Goal: Information Seeking & Learning: Learn about a topic

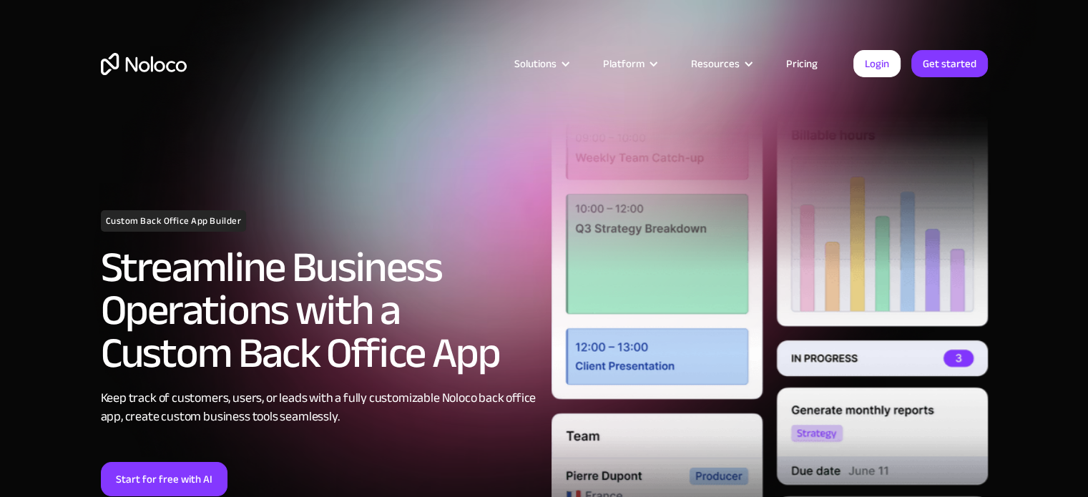
click at [792, 59] on link "Pricing" at bounding box center [801, 63] width 67 height 19
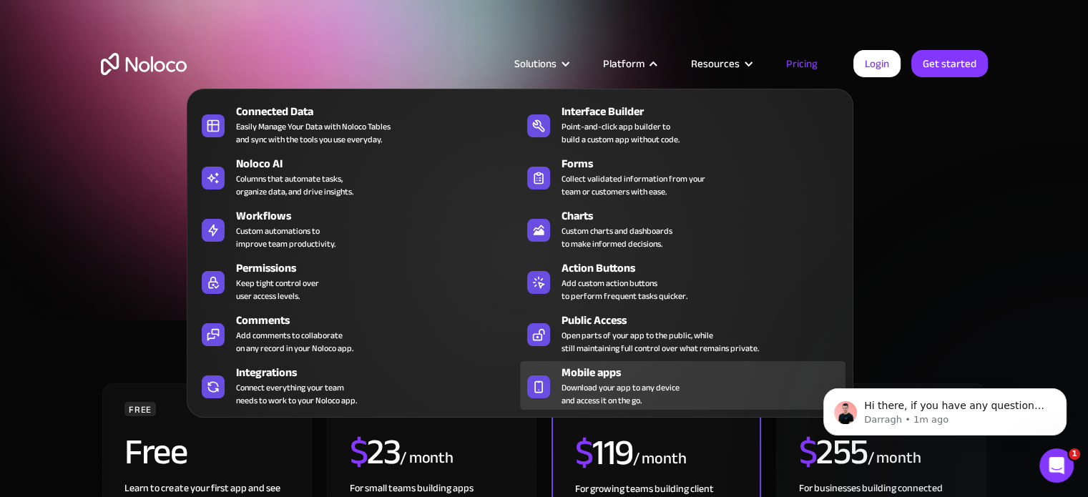
click at [600, 381] on span "Download your app to any device and access it on the go." at bounding box center [621, 394] width 118 height 26
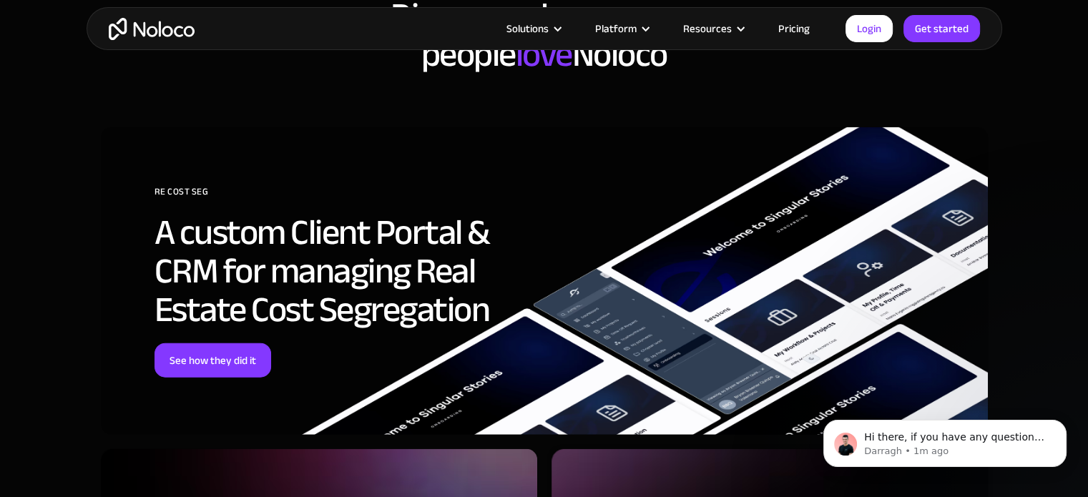
scroll to position [3580, 0]
